Goal: Check status: Check status

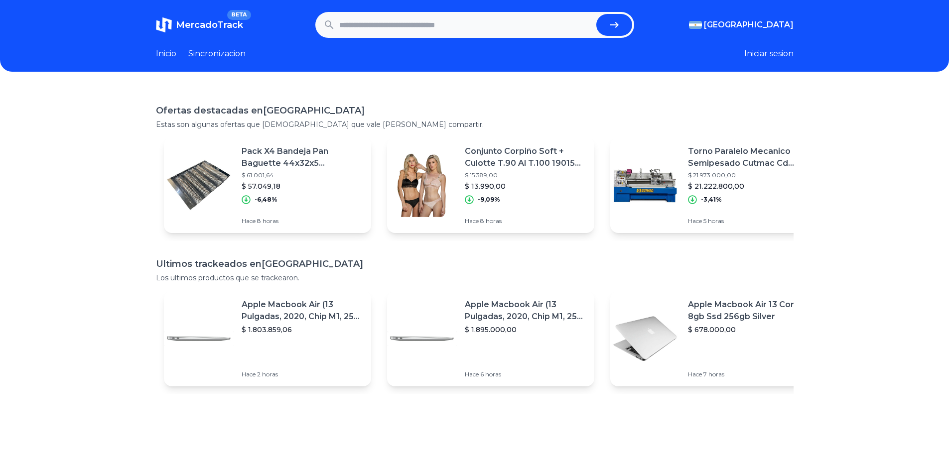
click at [419, 32] on input "text" at bounding box center [465, 25] width 253 height 22
paste input "**********"
type input "**********"
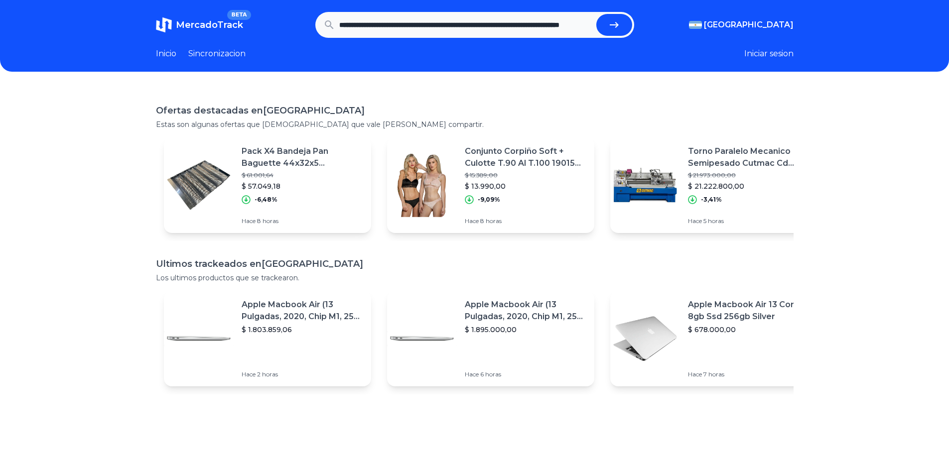
click at [609, 24] on button "submit" at bounding box center [614, 25] width 36 height 22
